Goal: Information Seeking & Learning: Learn about a topic

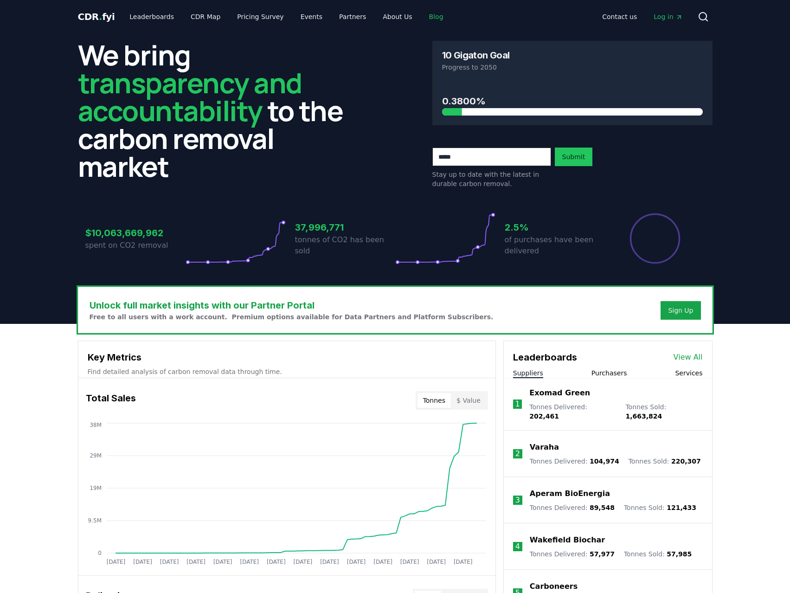
click at [422, 17] on link "Blog" at bounding box center [436, 16] width 29 height 17
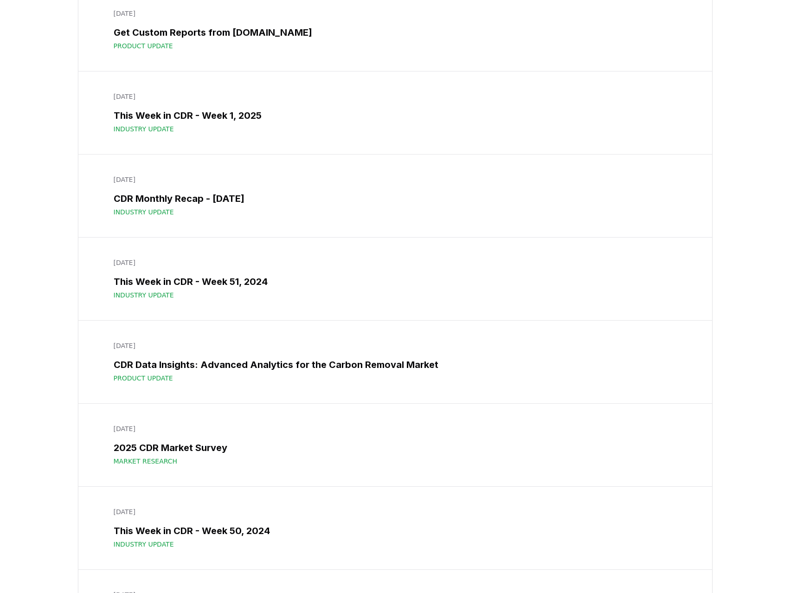
scroll to position [8162, 0]
